Goal: Check status: Check status

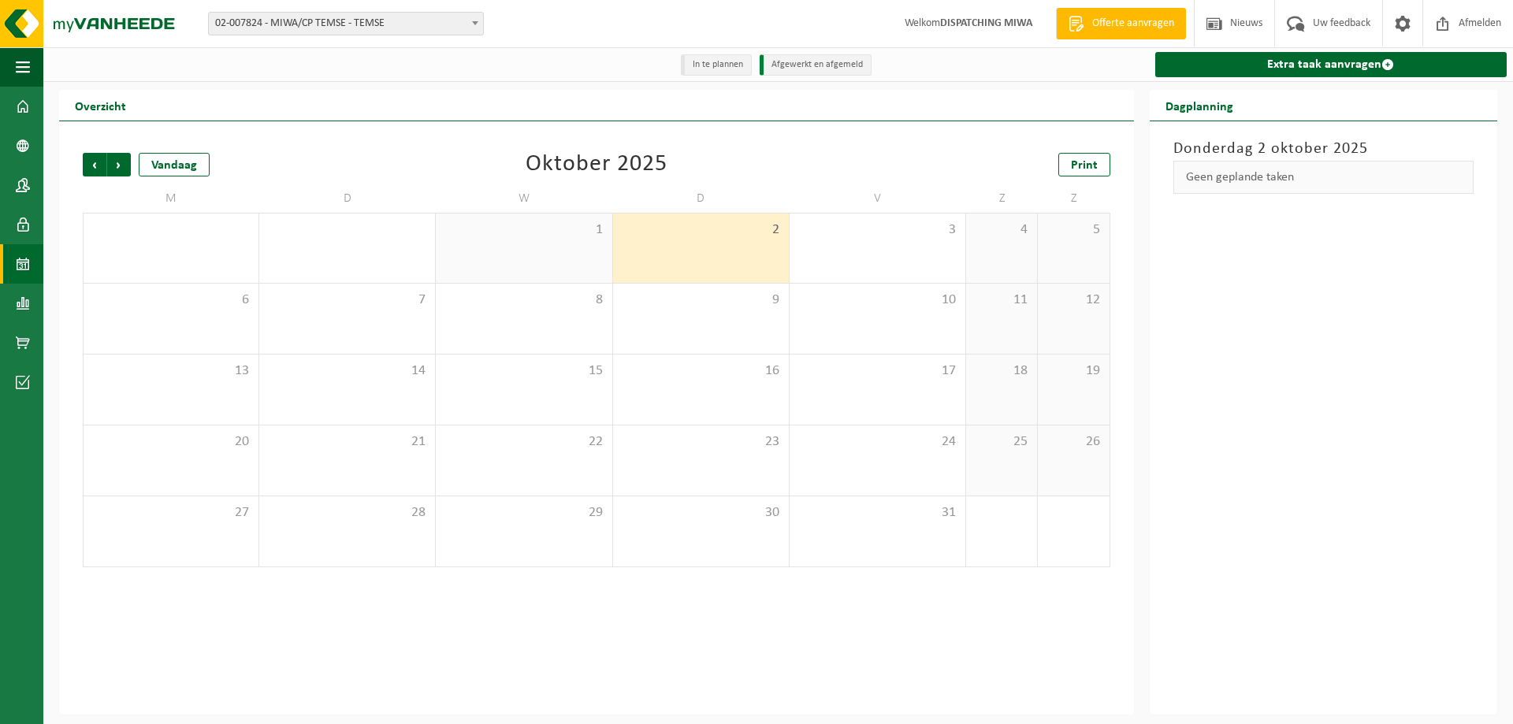
click at [399, 31] on span "02-007824 - MIWA/CP TEMSE - TEMSE" at bounding box center [346, 24] width 274 height 22
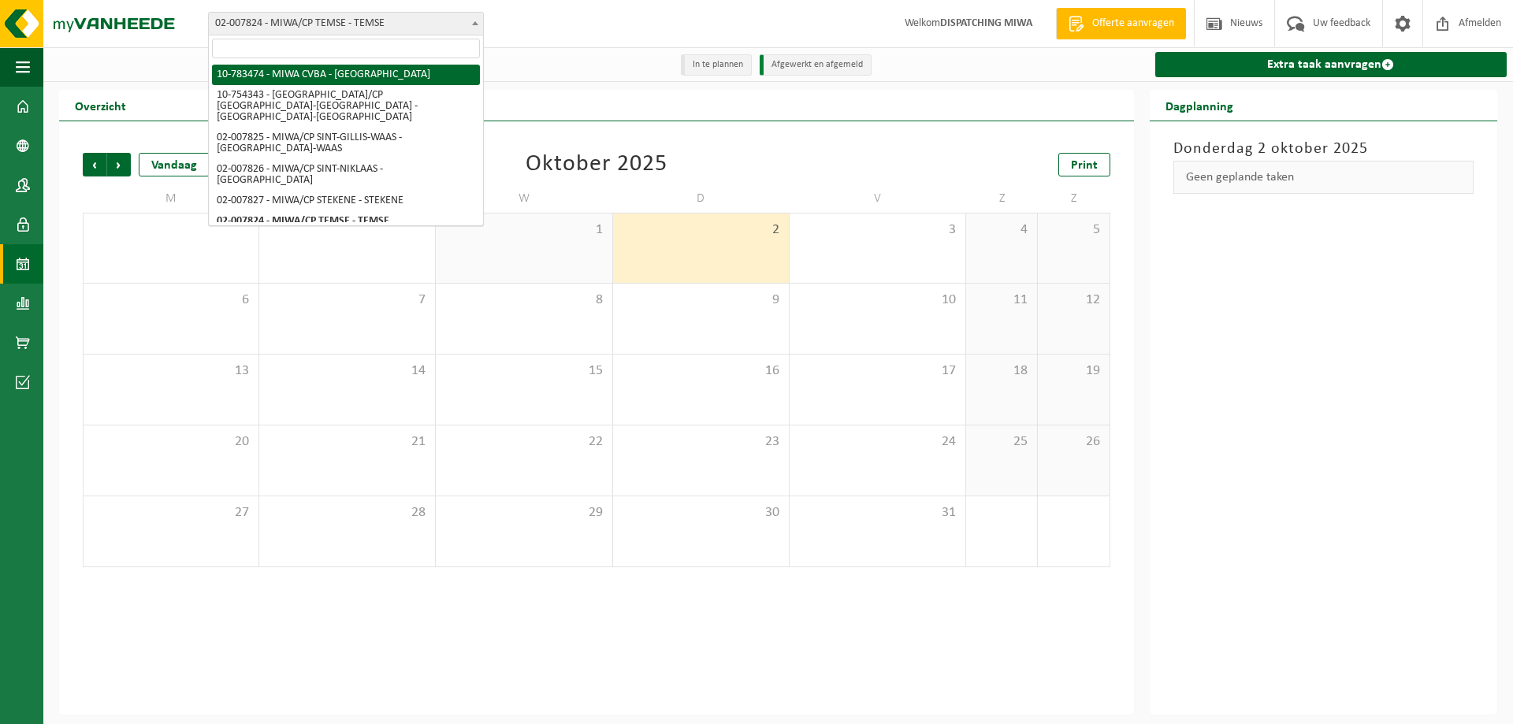
select select "27808"
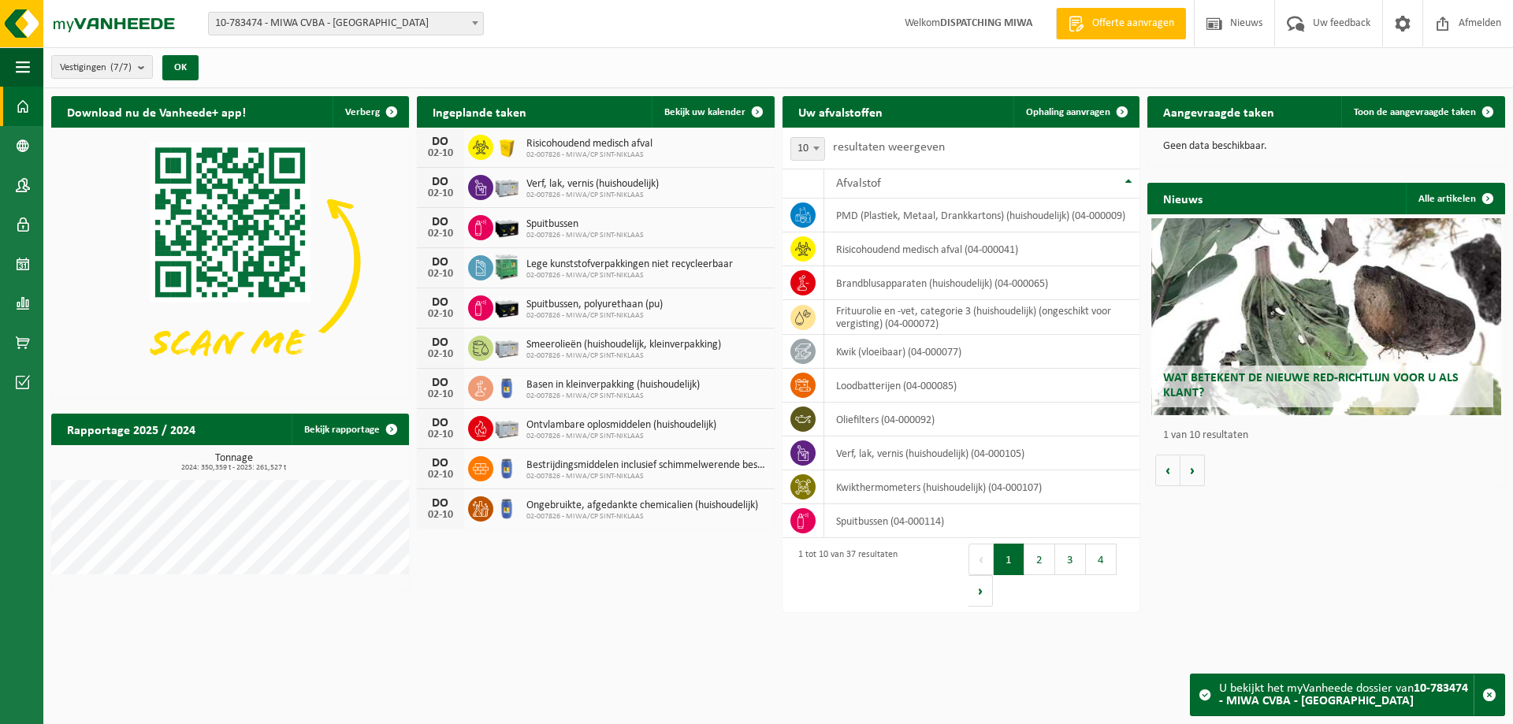
click at [583, 107] on div "Ingeplande taken Bekijk uw kalender" at bounding box center [596, 112] width 358 height 32
click at [712, 113] on span "Bekijk uw kalender" at bounding box center [704, 112] width 81 height 10
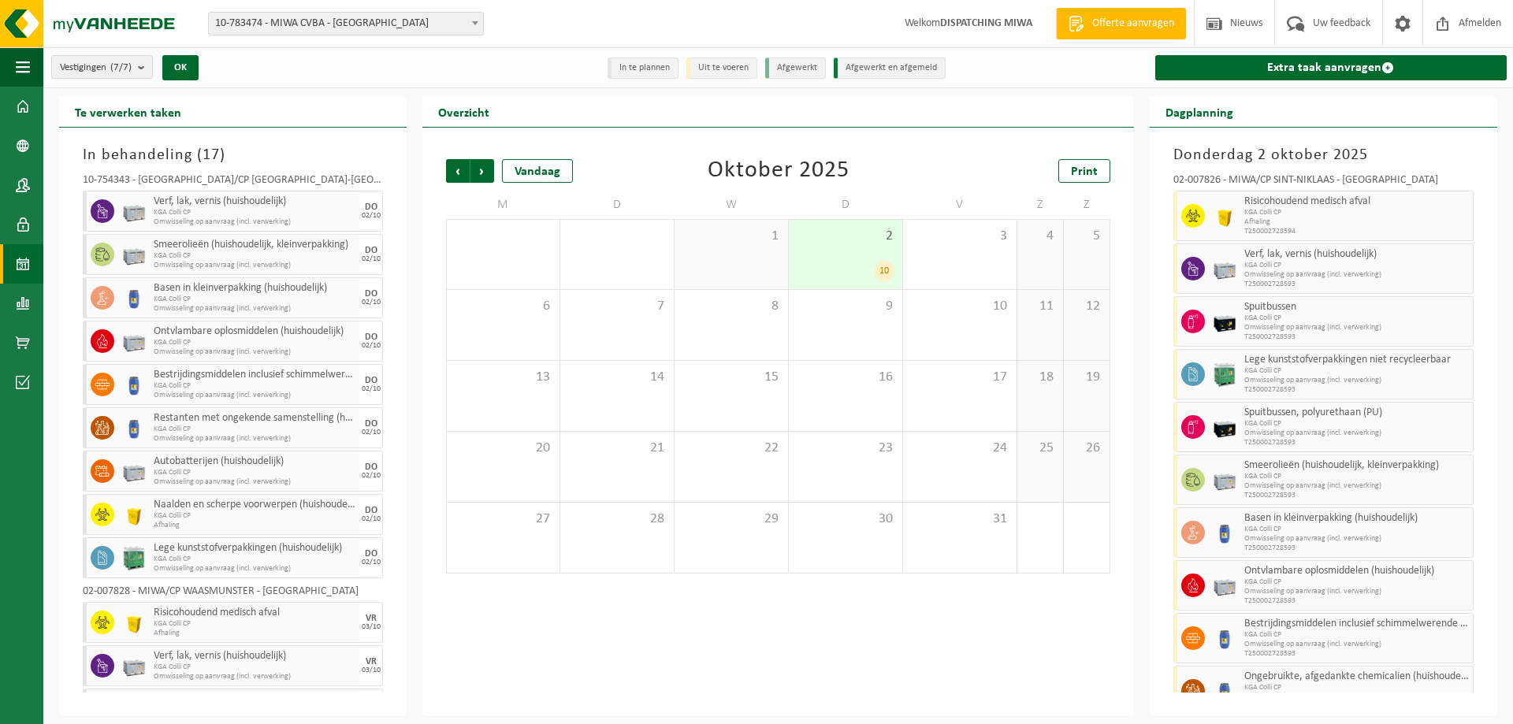
click at [836, 241] on span "2" at bounding box center [846, 236] width 98 height 17
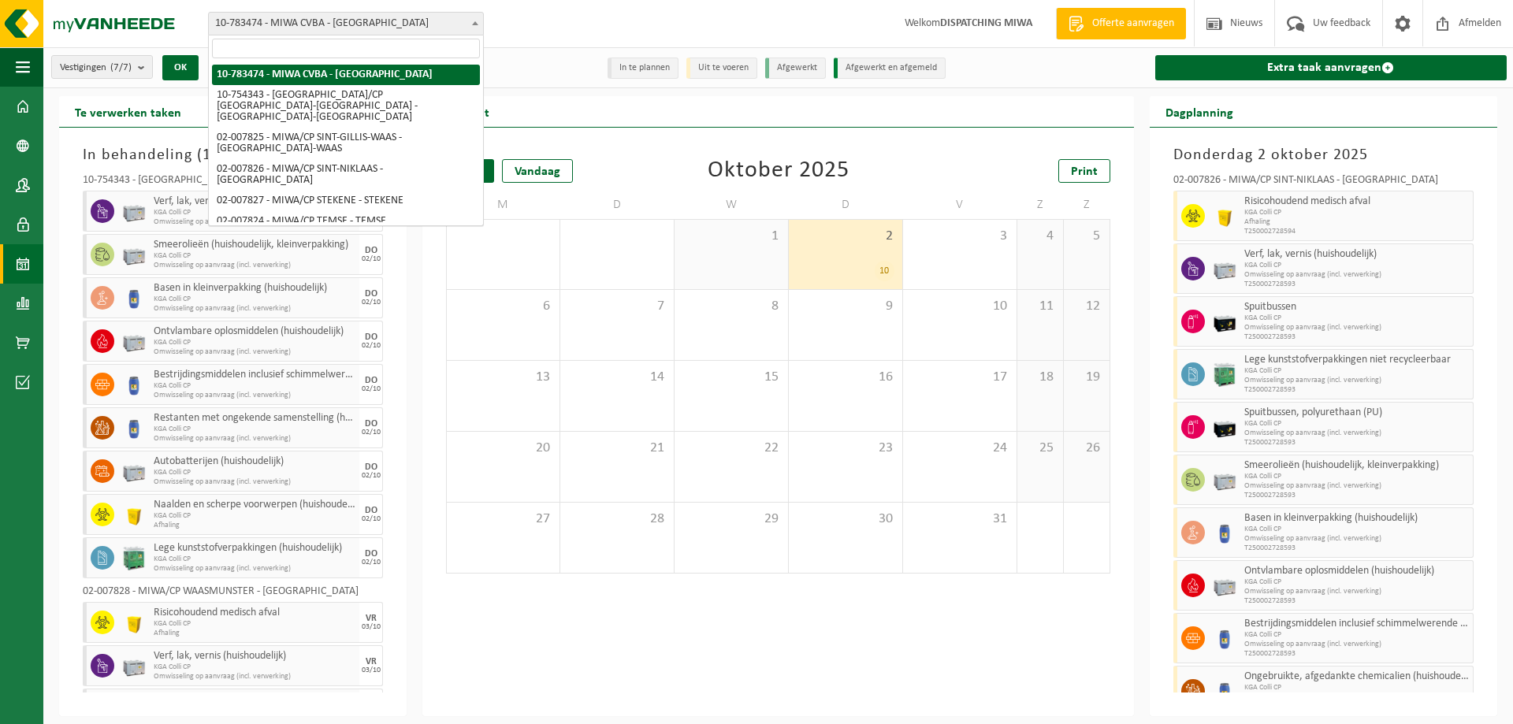
click at [331, 23] on span "10-783474 - MIWA CVBA - [GEOGRAPHIC_DATA]" at bounding box center [346, 24] width 274 height 22
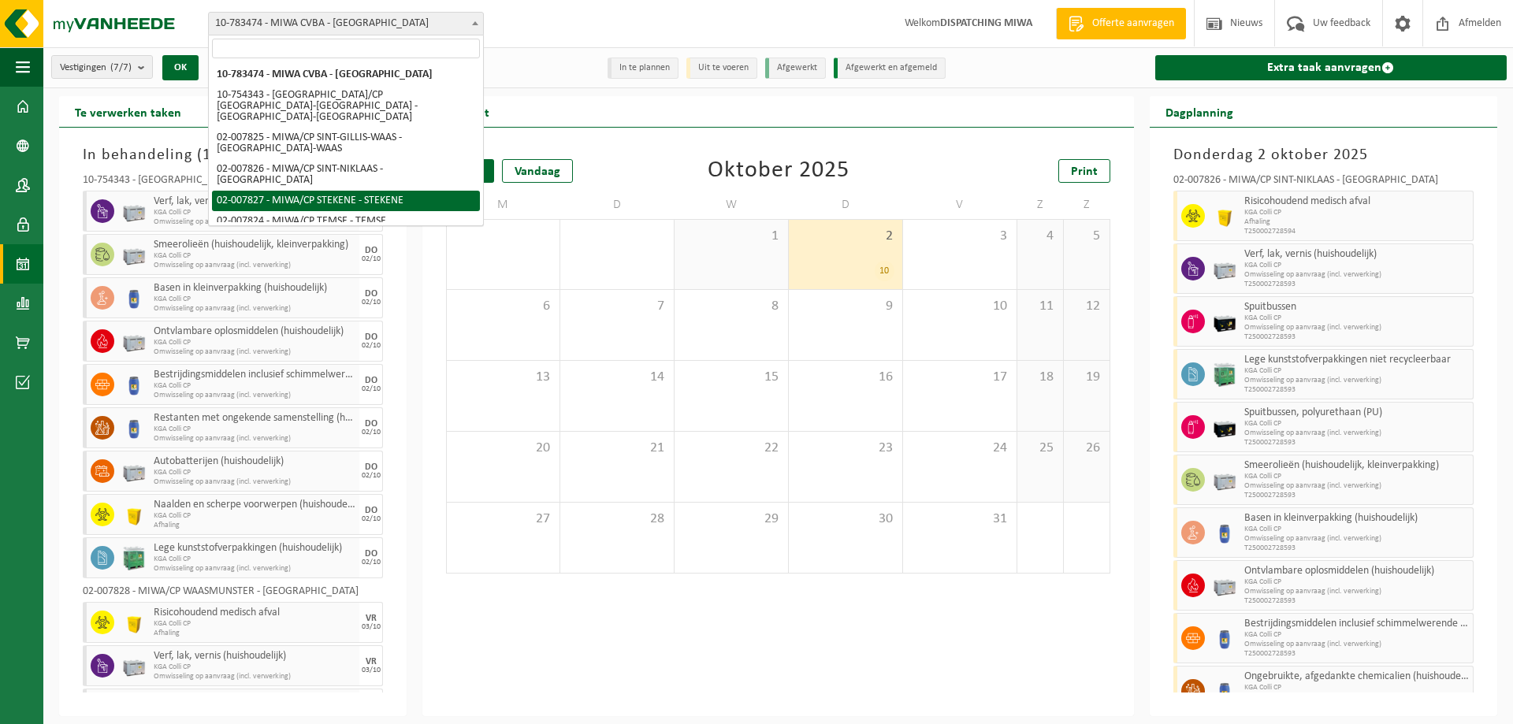
select select "27800"
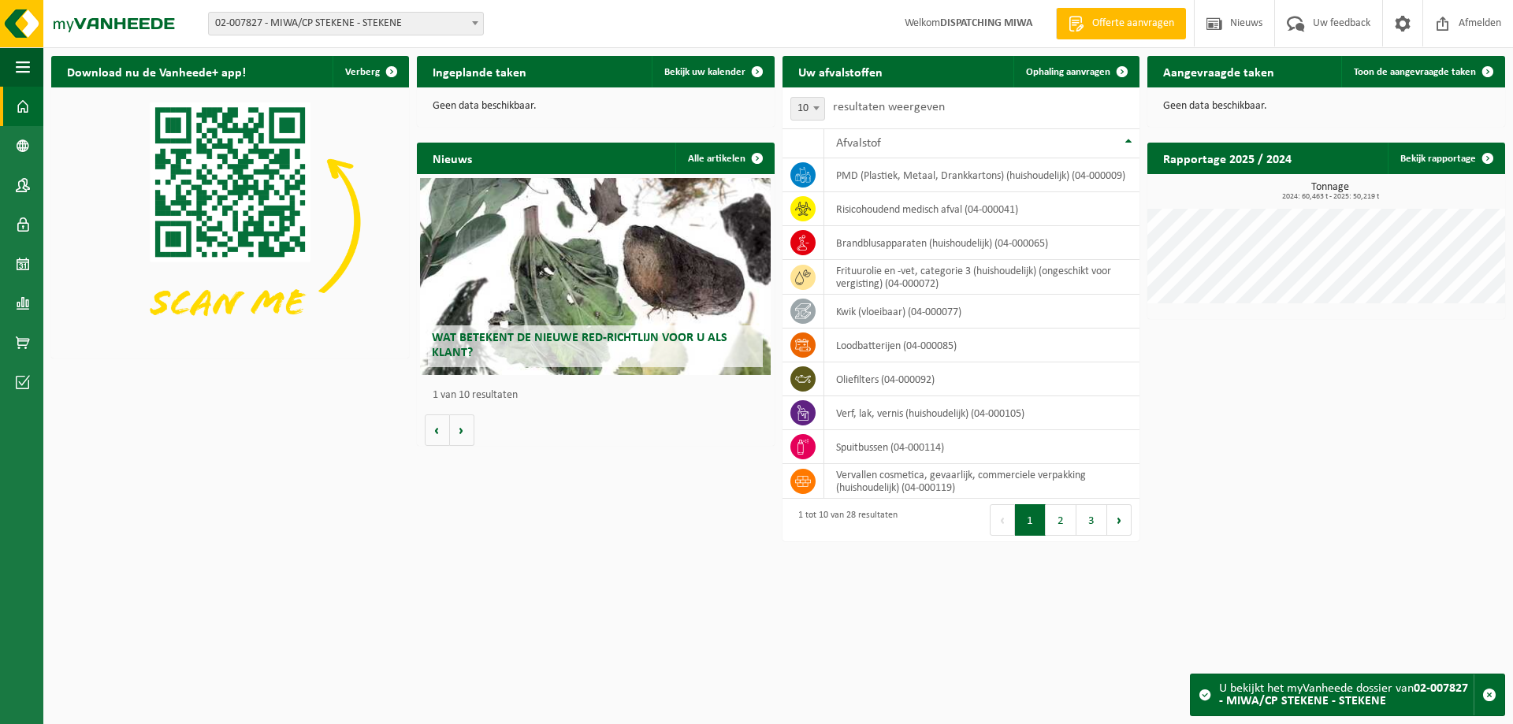
click at [340, 24] on span "02-007827 - MIWA/CP STEKENE - STEKENE" at bounding box center [346, 24] width 274 height 22
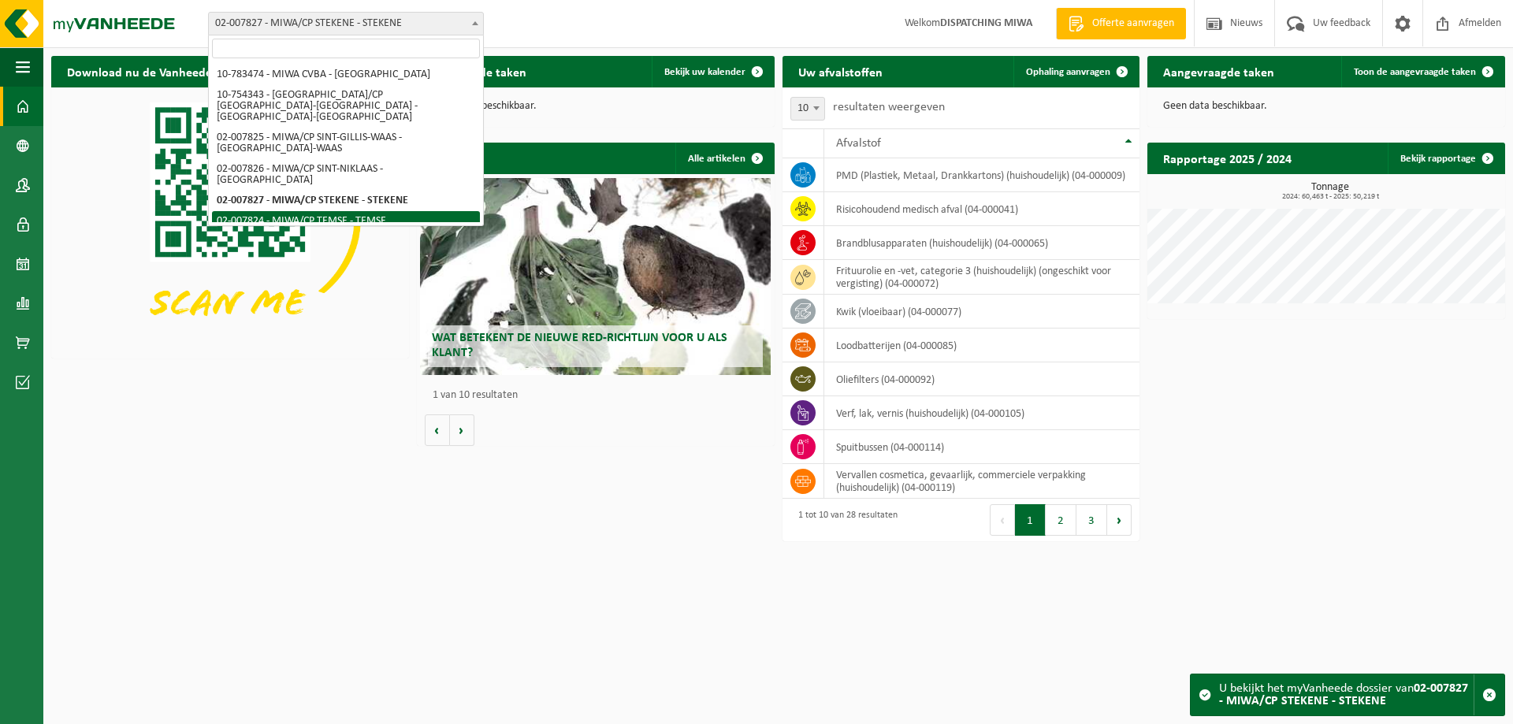
select select "27797"
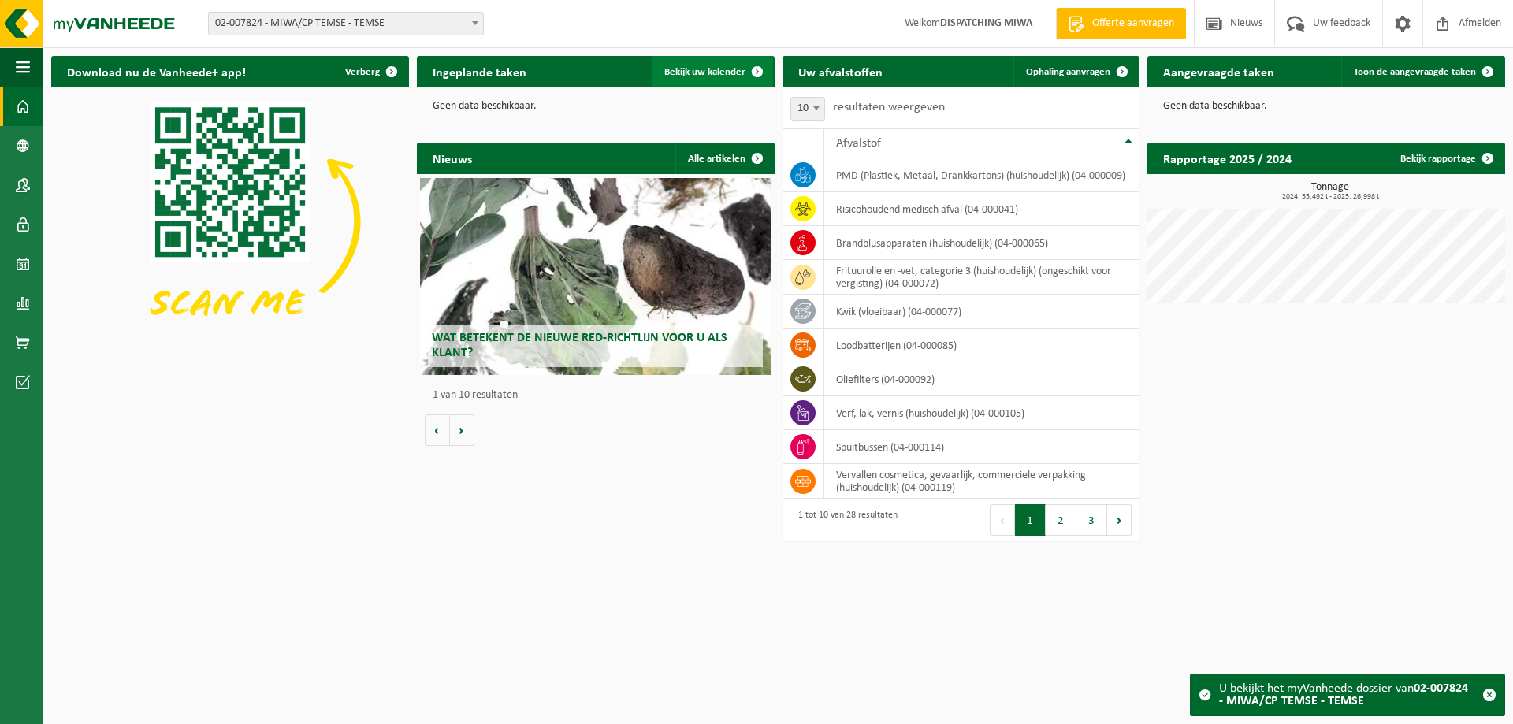
click at [708, 70] on span "Bekijk uw kalender" at bounding box center [704, 72] width 81 height 10
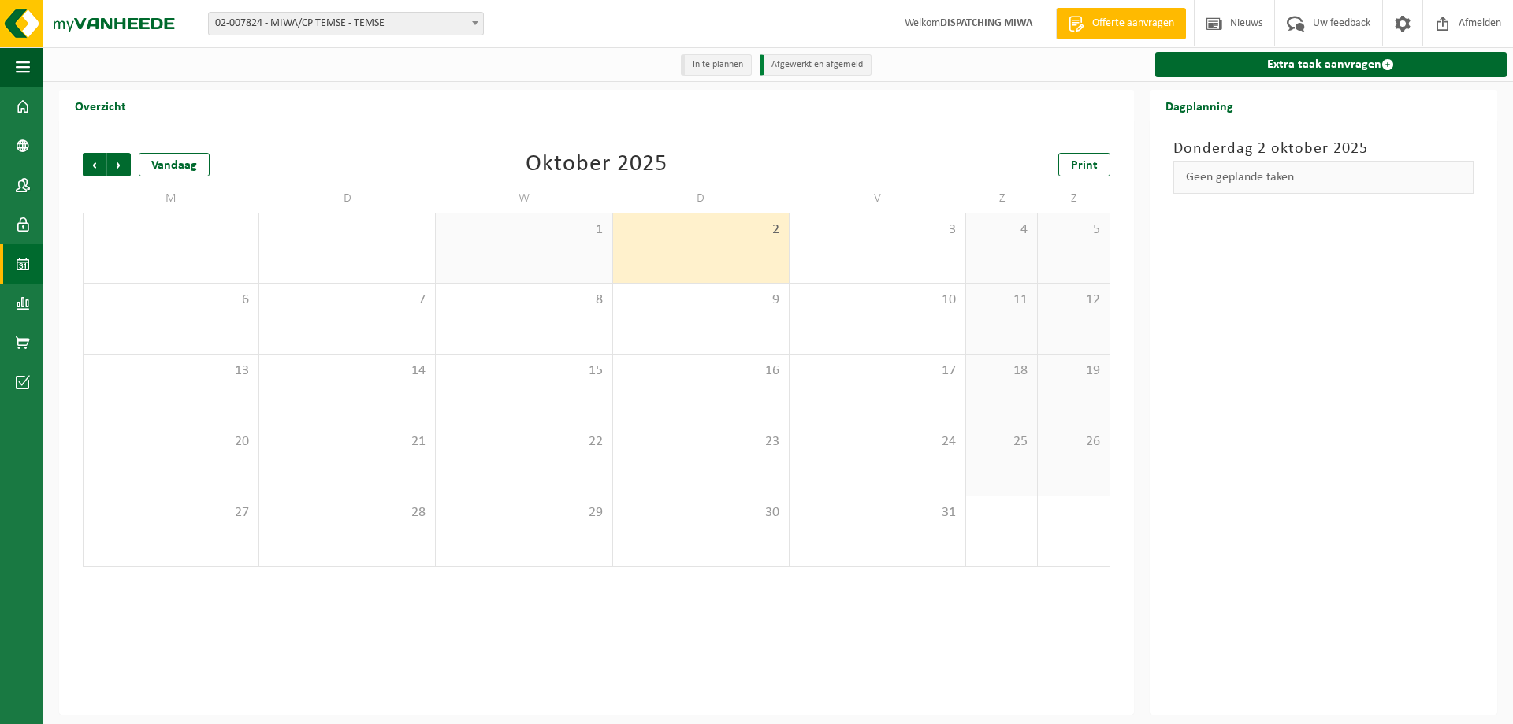
click at [373, 27] on span "02-007824 - MIWA/CP TEMSE - TEMSE" at bounding box center [346, 24] width 274 height 22
click at [396, 26] on span "02-007824 - MIWA/CP TEMSE - TEMSE" at bounding box center [346, 24] width 274 height 22
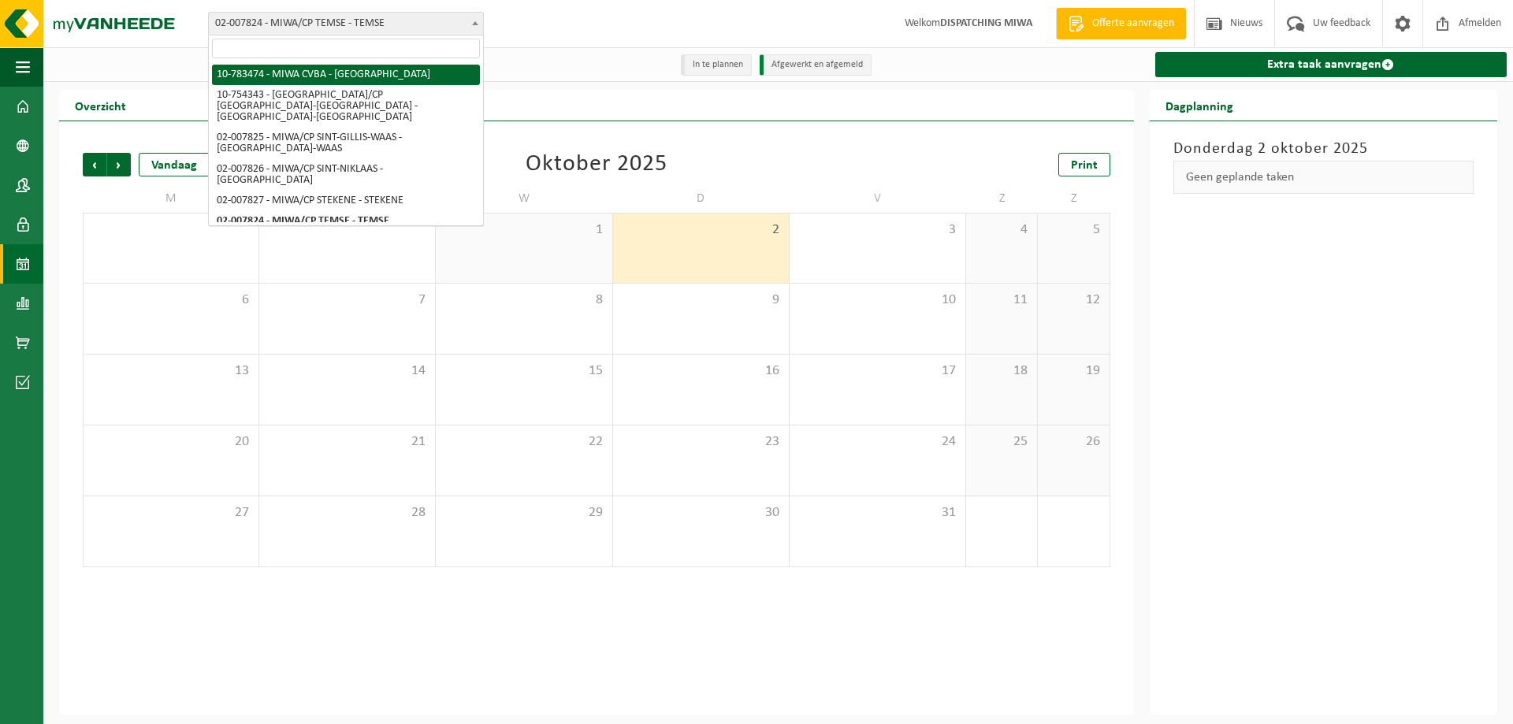
select select "27808"
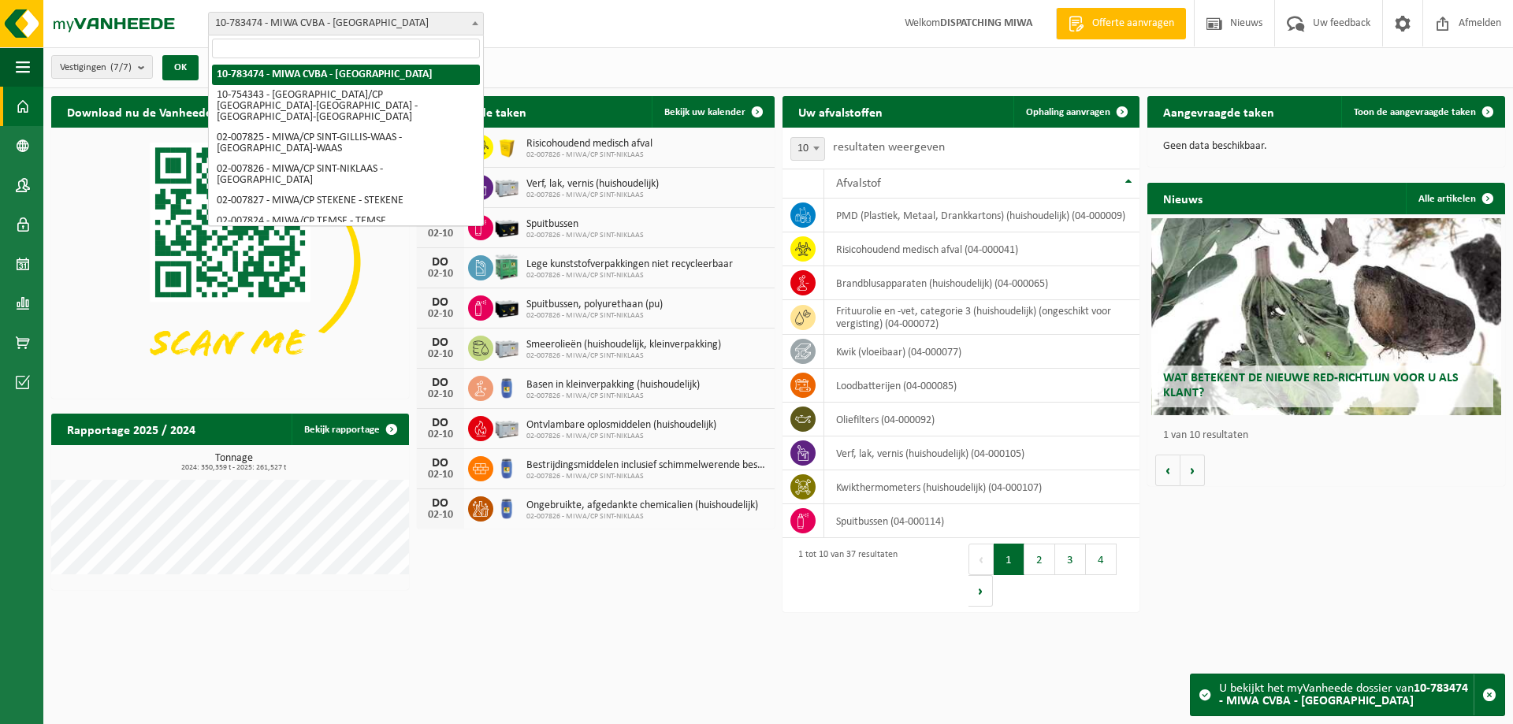
drag, startPoint x: 0, startPoint y: 0, endPoint x: 392, endPoint y: 25, distance: 392.4
click at [392, 25] on span "10-783474 - MIWA CVBA - [GEOGRAPHIC_DATA]" at bounding box center [346, 24] width 274 height 22
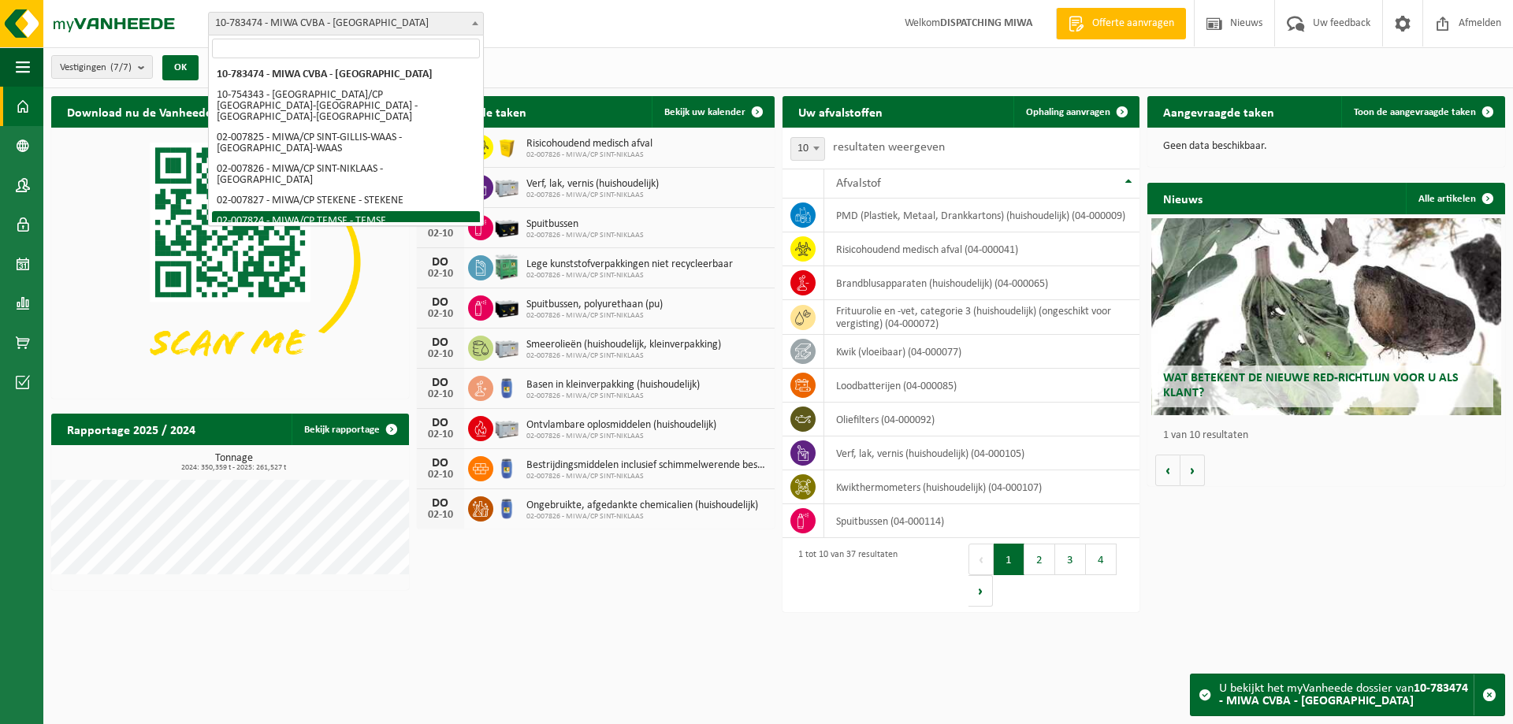
select select "27797"
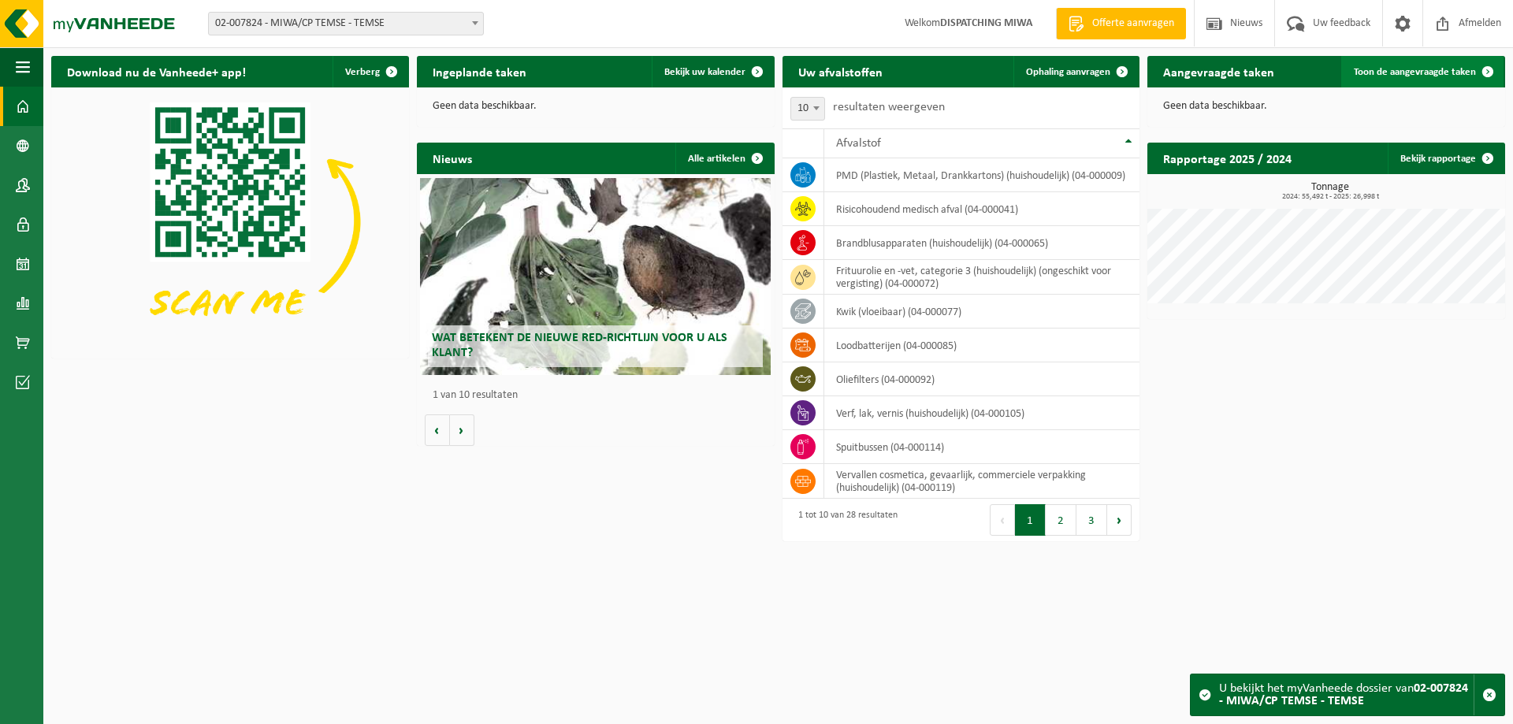
click at [1418, 74] on span "Toon de aangevraagde taken" at bounding box center [1415, 72] width 122 height 10
